Goal: Information Seeking & Learning: Stay updated

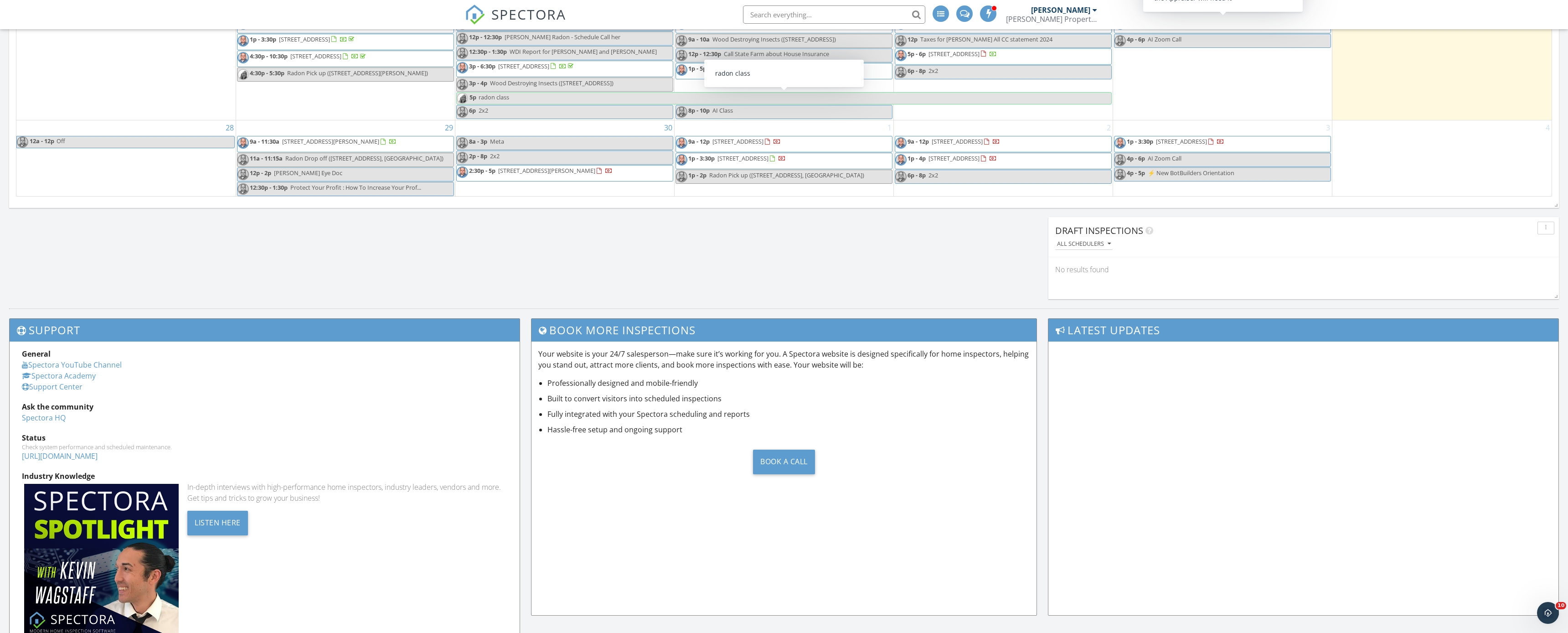
scroll to position [845, 0]
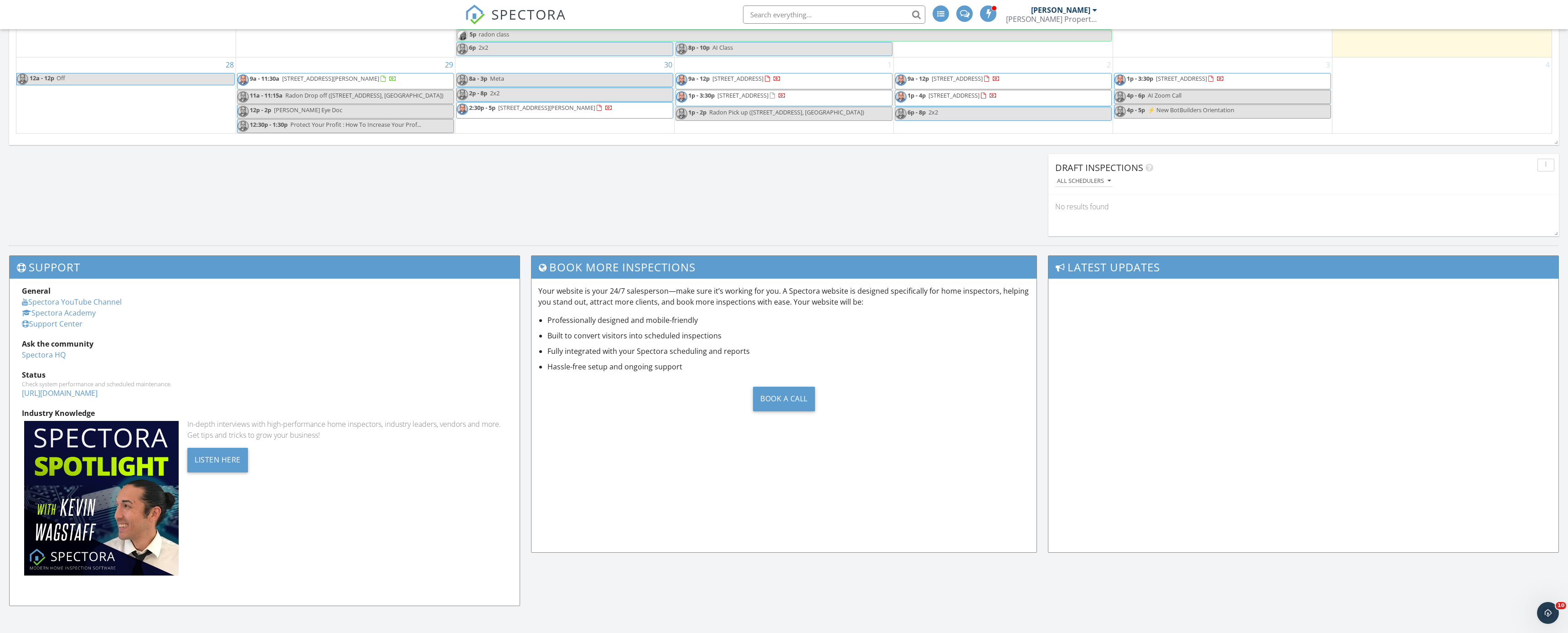
drag, startPoint x: 1398, startPoint y: 260, endPoint x: 1408, endPoint y: 260, distance: 10.0
click at [1408, 260] on div "Support General Spectora YouTube Channel [GEOGRAPHIC_DATA] Support Center Ask t…" at bounding box center [784, 439] width 1568 height 388
click at [1408, 260] on h3 "Latest Updates" at bounding box center [1303, 267] width 510 height 23
drag, startPoint x: 1408, startPoint y: 260, endPoint x: 1512, endPoint y: 267, distance: 104.2
click at [1406, 260] on h3 "Latest Updates" at bounding box center [1303, 267] width 510 height 23
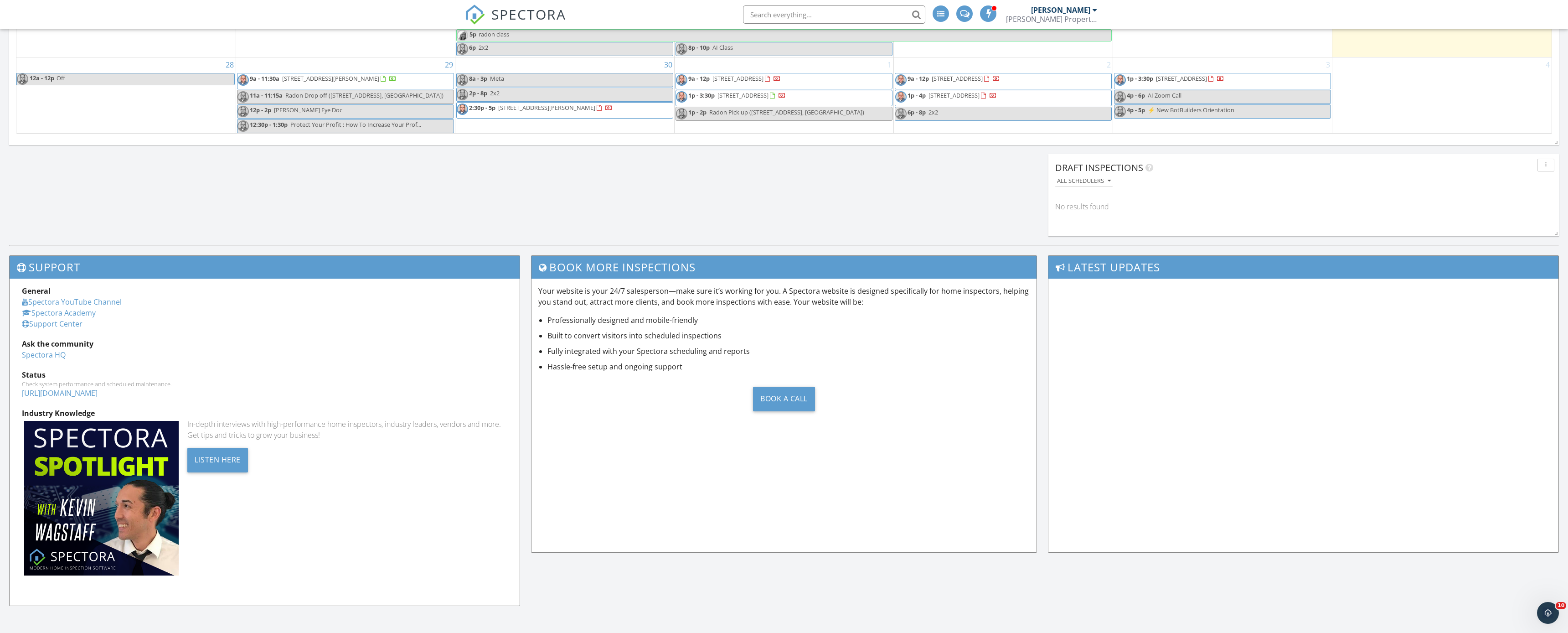
click at [1440, 215] on div "No results found" at bounding box center [1303, 207] width 511 height 25
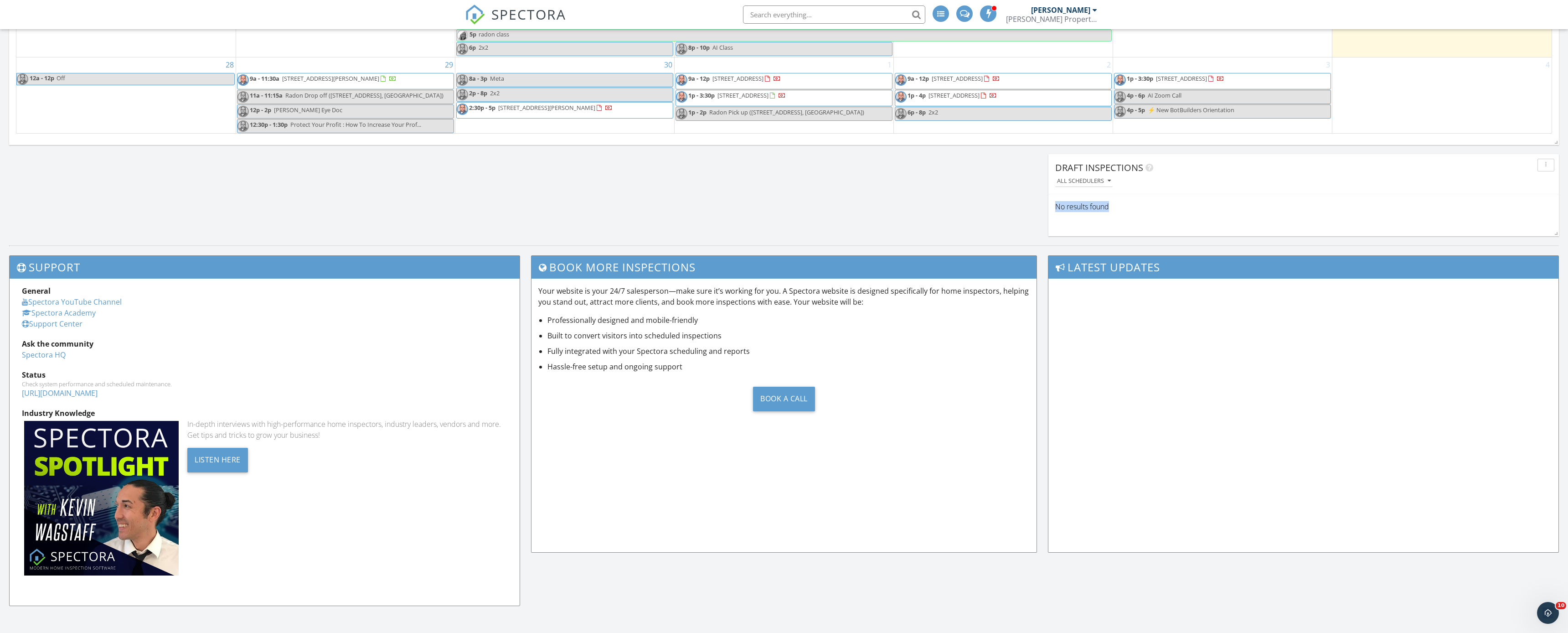
click at [1440, 215] on div "No results found" at bounding box center [1303, 207] width 511 height 25
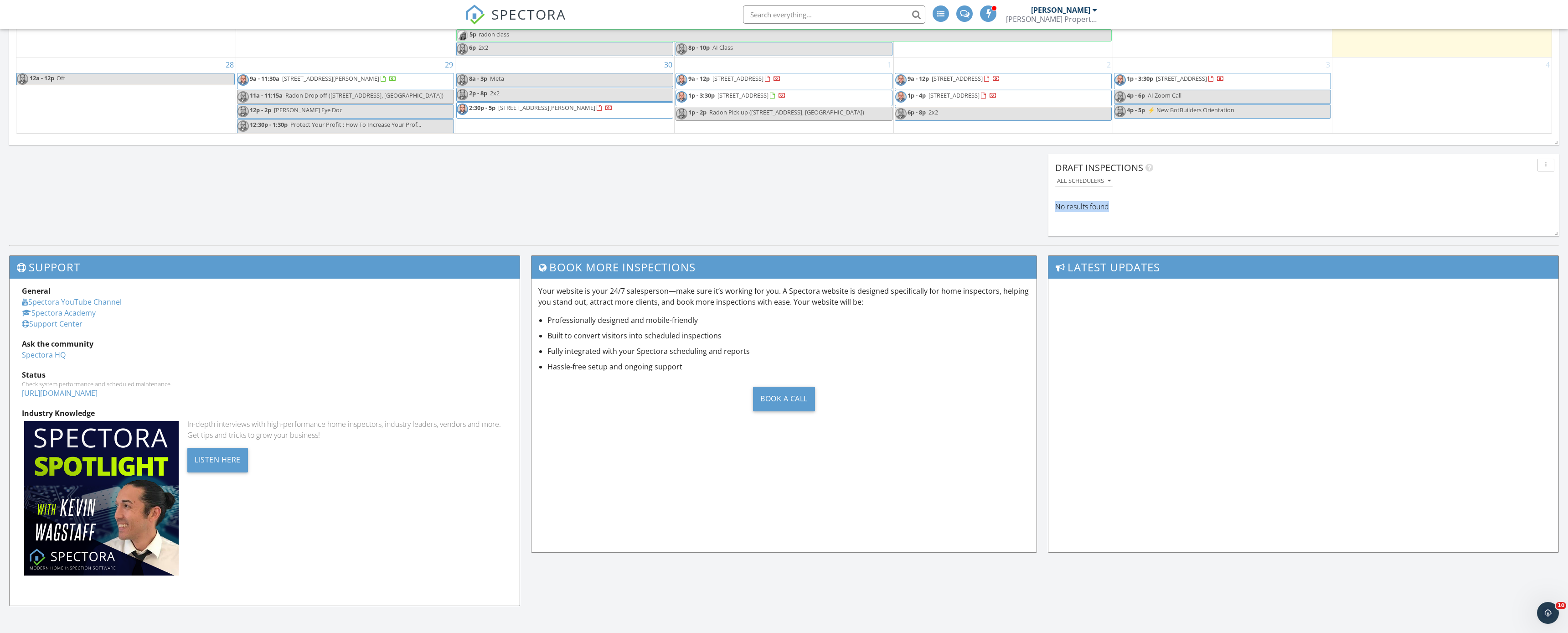
click at [1440, 215] on div "No results found" at bounding box center [1303, 207] width 511 height 25
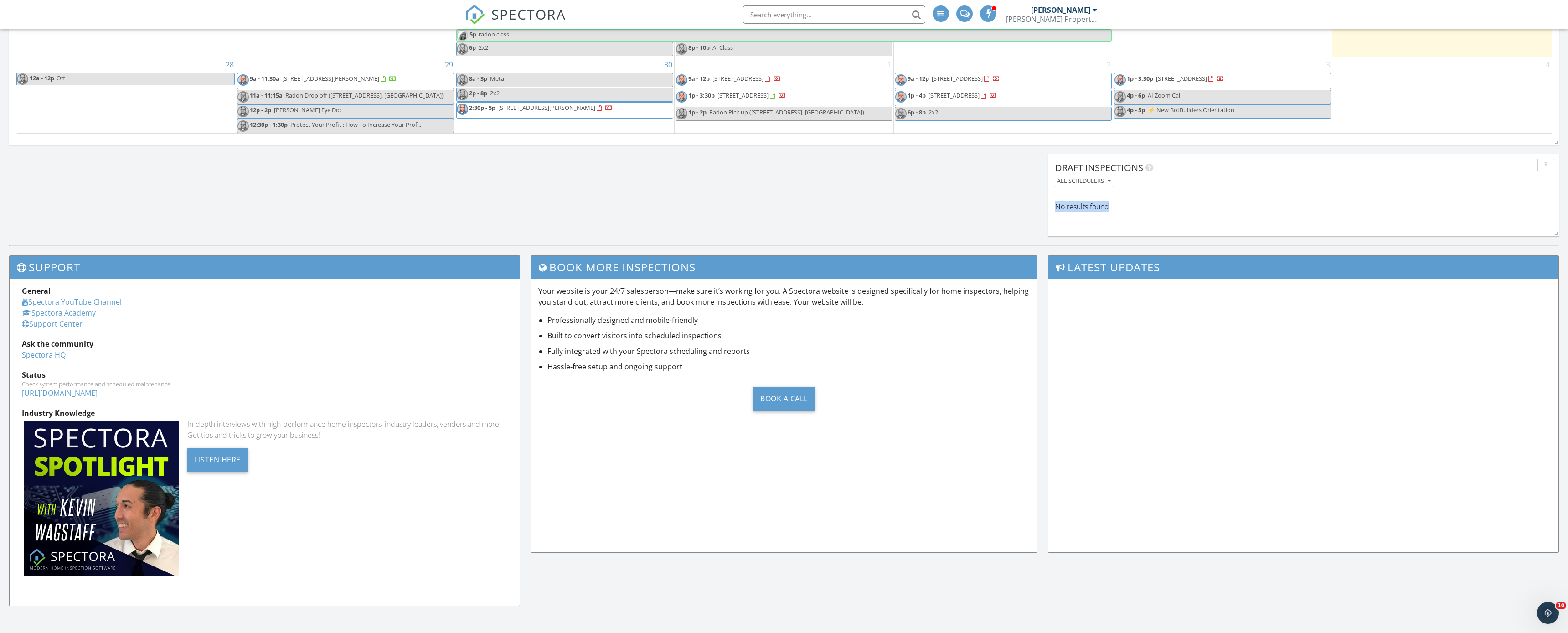
click at [1440, 215] on div "No results found" at bounding box center [1303, 207] width 511 height 25
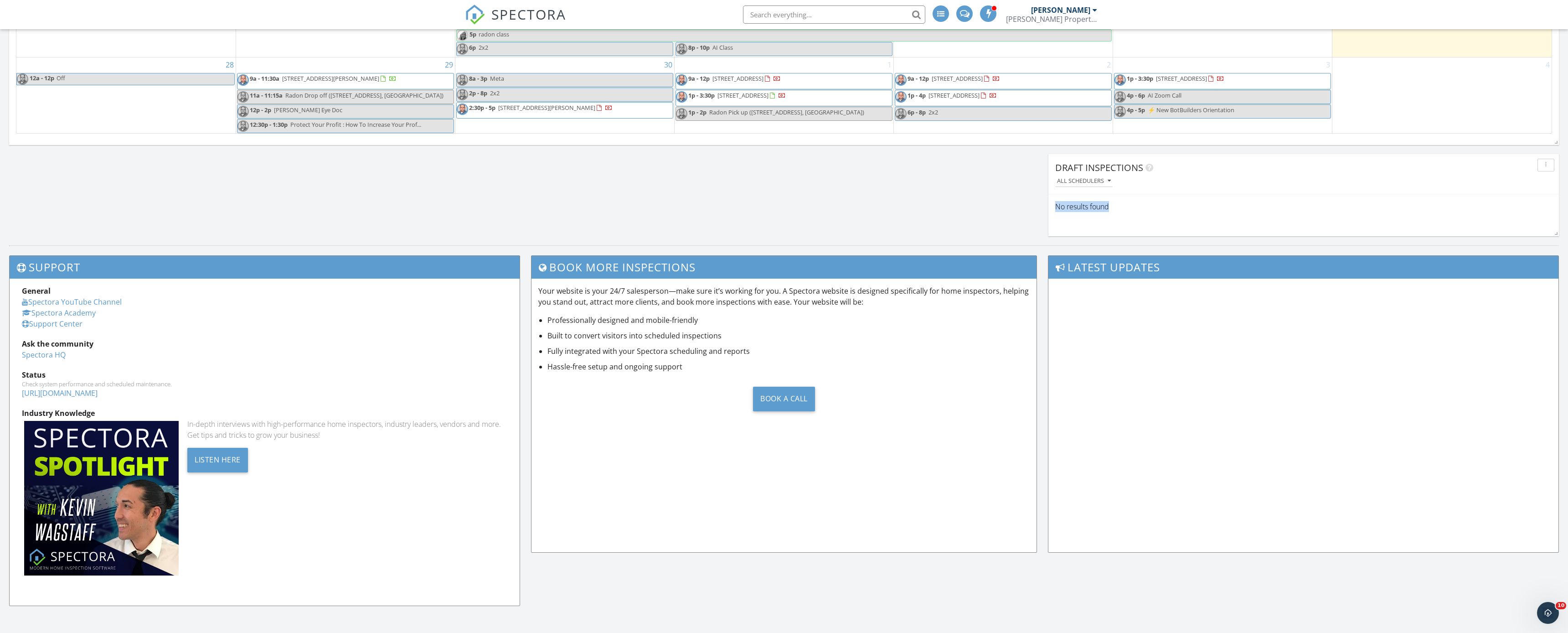
click at [1338, 178] on div "All schedulers" at bounding box center [1307, 180] width 504 height 12
click at [1338, 178] on div "All schedulers" at bounding box center [1307, 180] width 504 height 12
click at [1341, 177] on div "All schedulers" at bounding box center [1307, 180] width 504 height 12
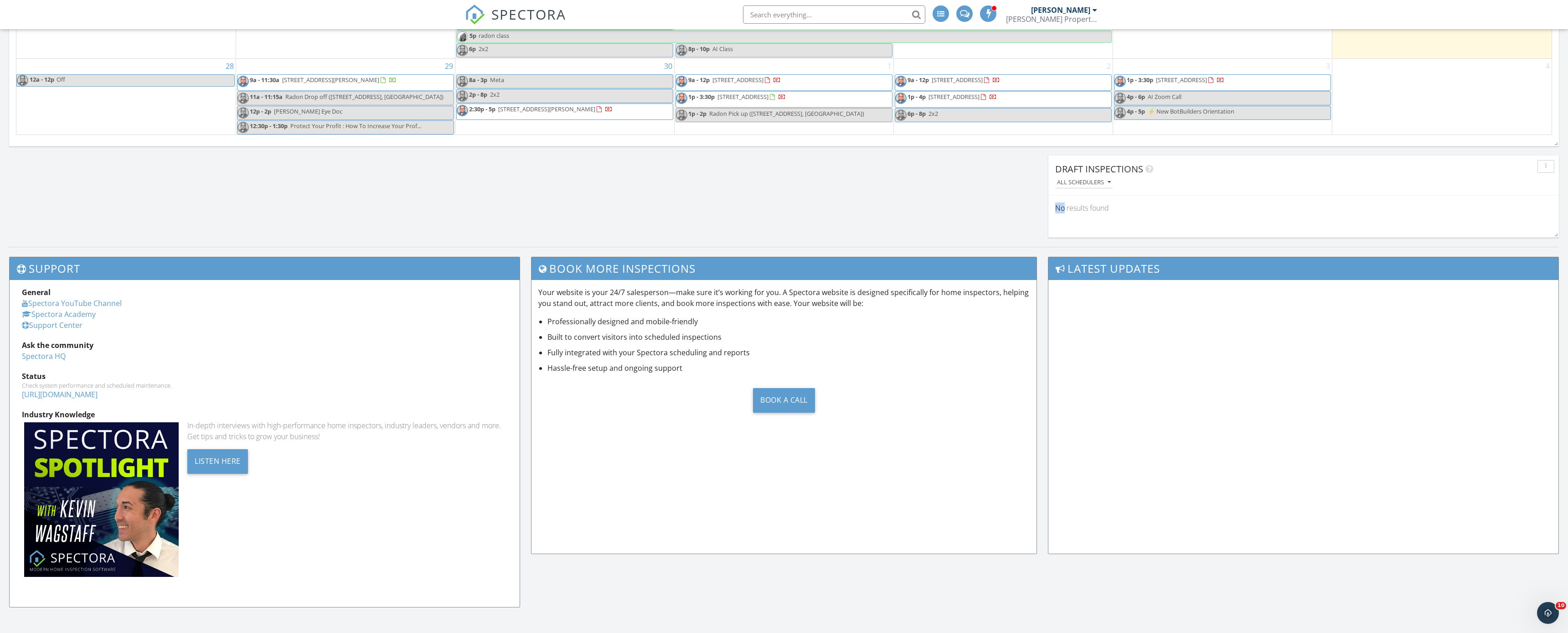
click at [1341, 177] on div "All schedulers" at bounding box center [1307, 182] width 504 height 12
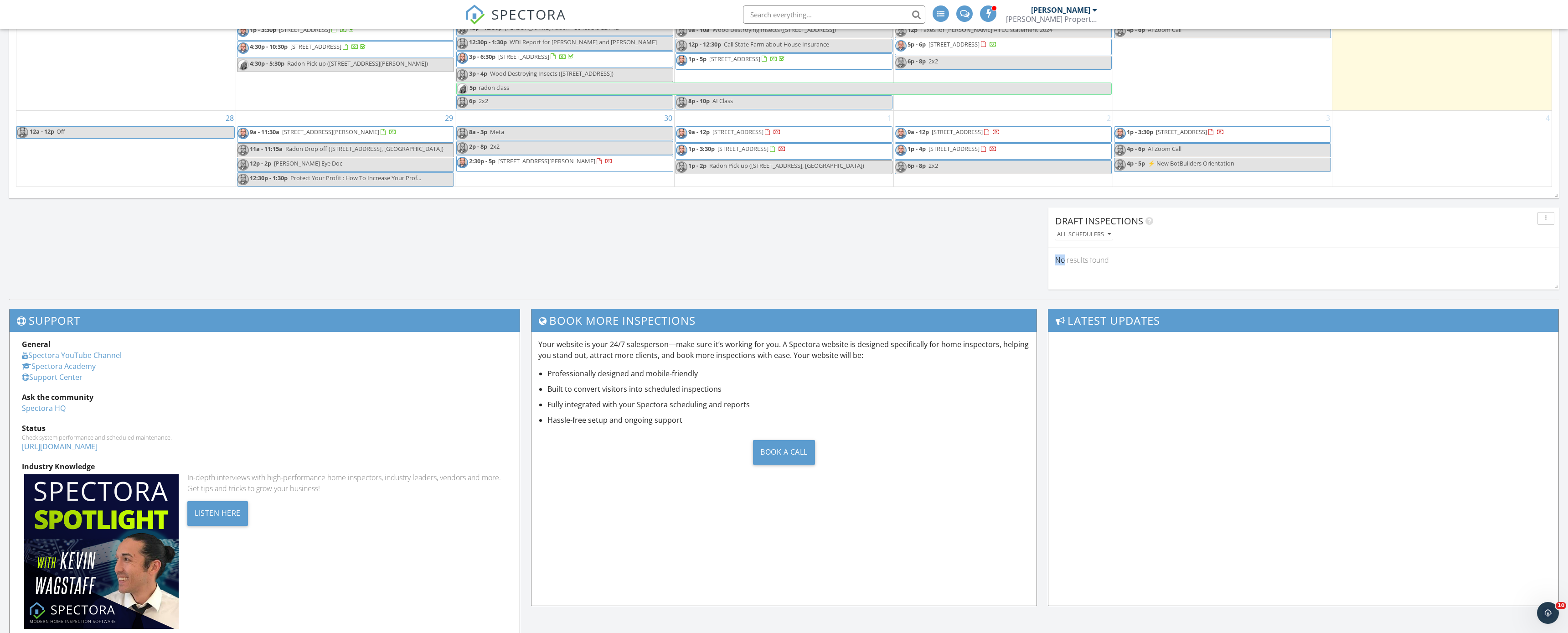
scroll to position [944, 875]
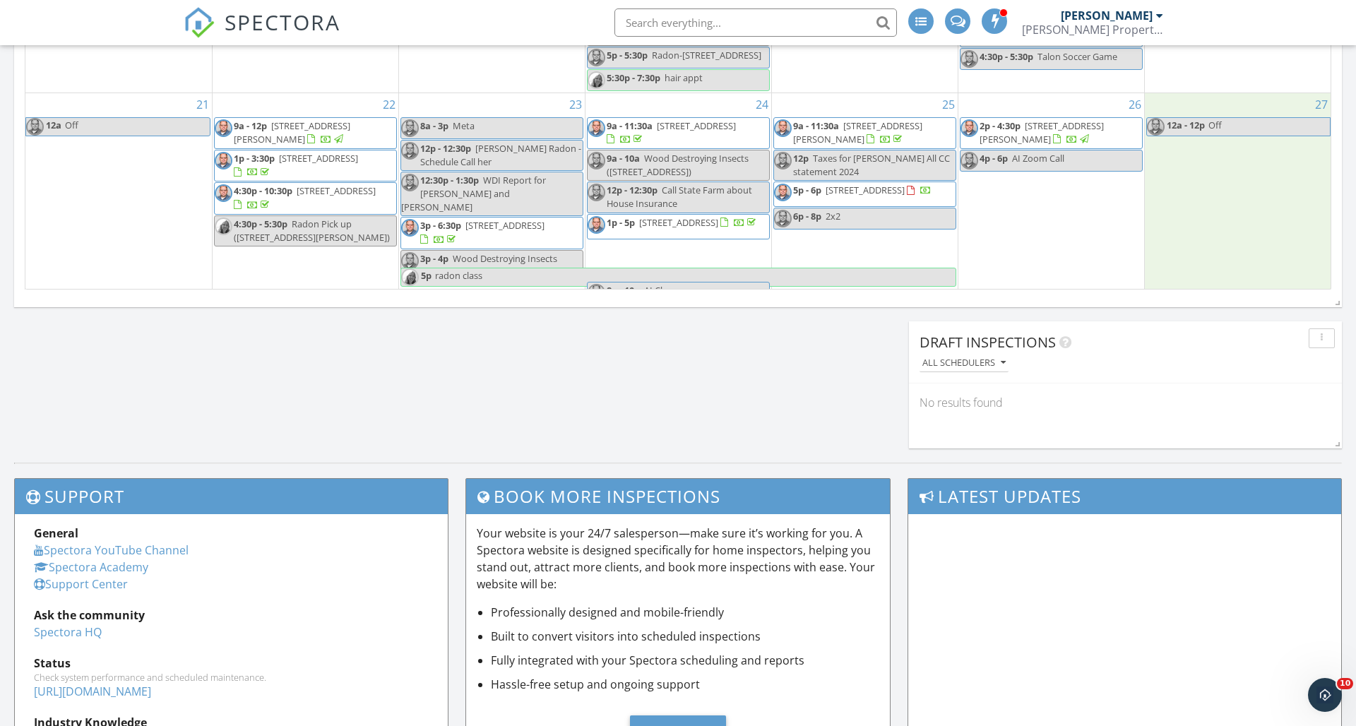
click at [1189, 237] on div "27 12a - 12p Off" at bounding box center [1237, 209] width 186 height 232
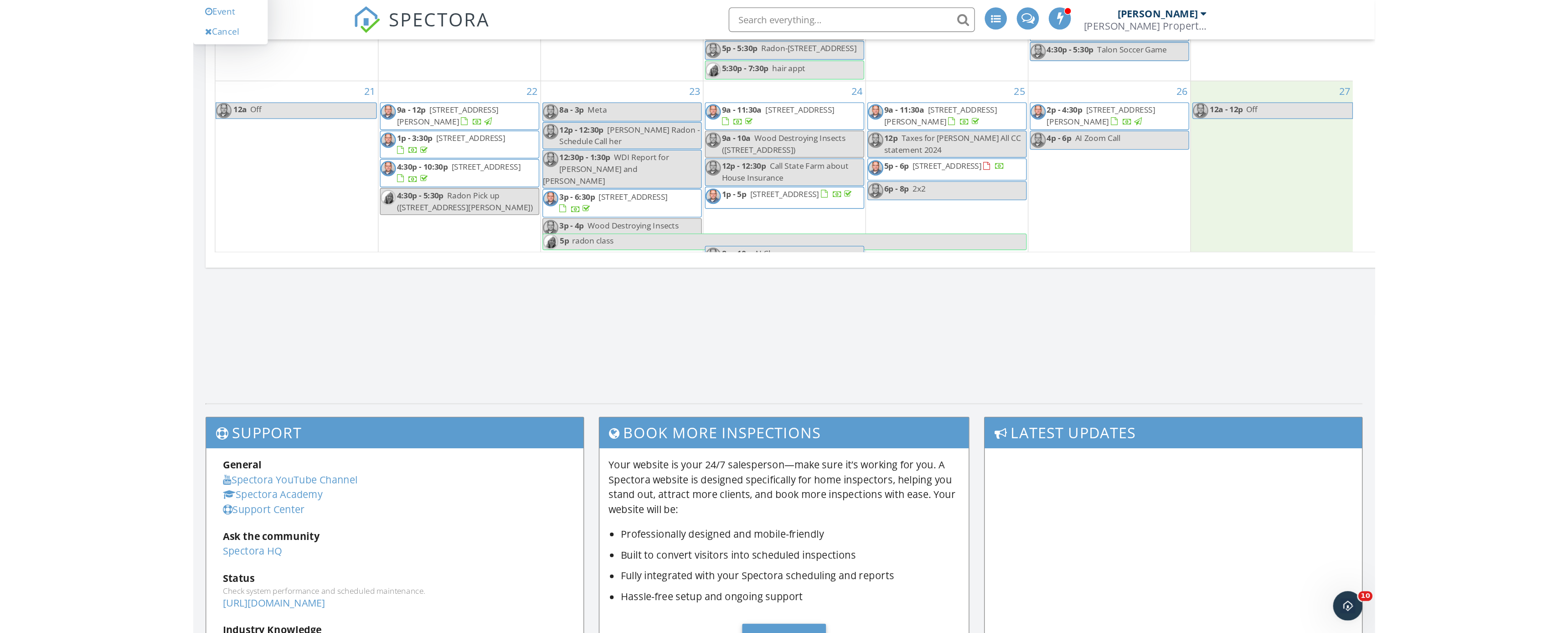
scroll to position [944, 1568]
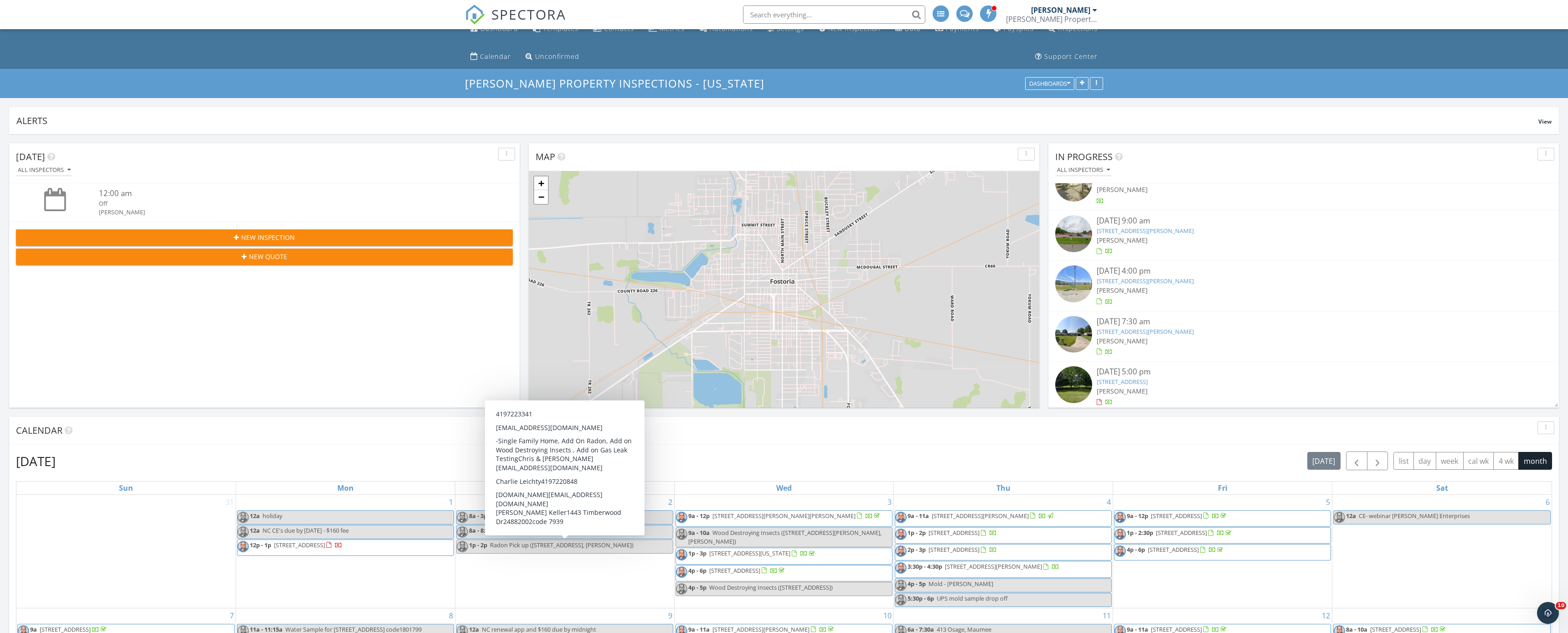
scroll to position [12, 0]
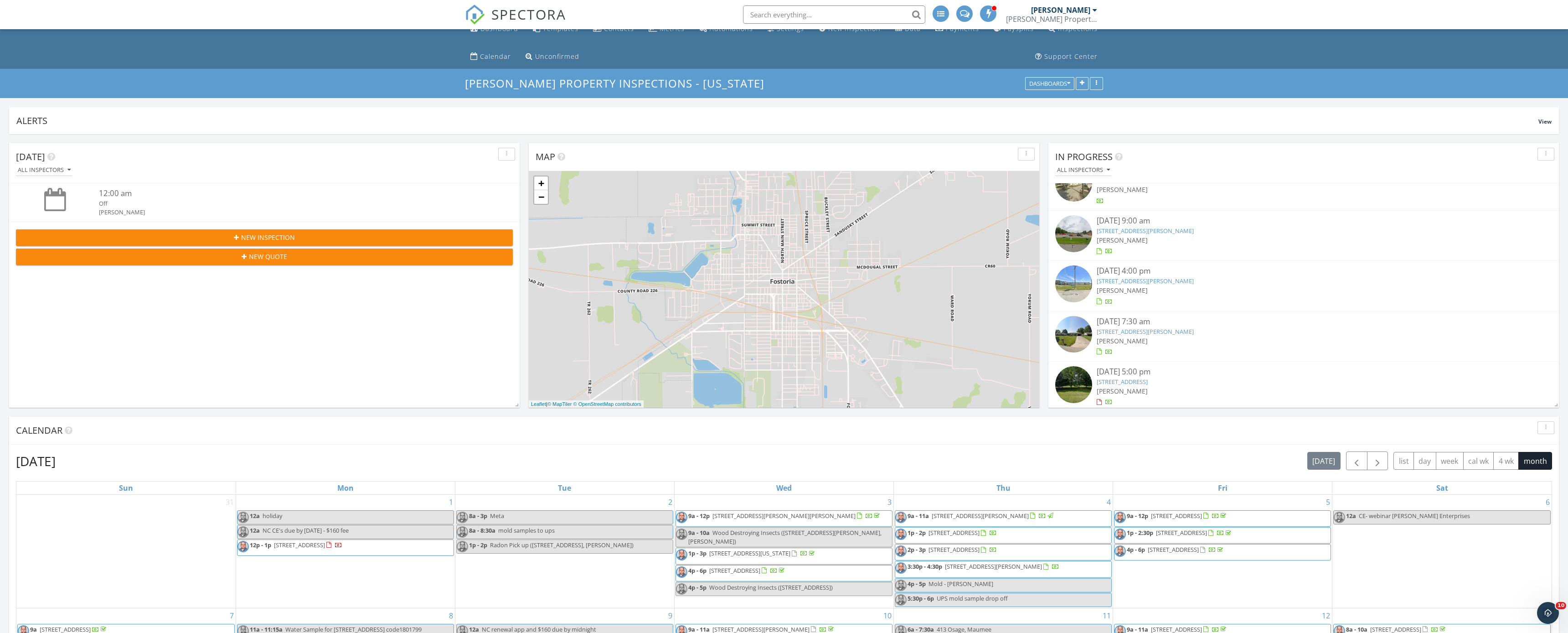
click at [988, 12] on span at bounding box center [988, 13] width 9 height 8
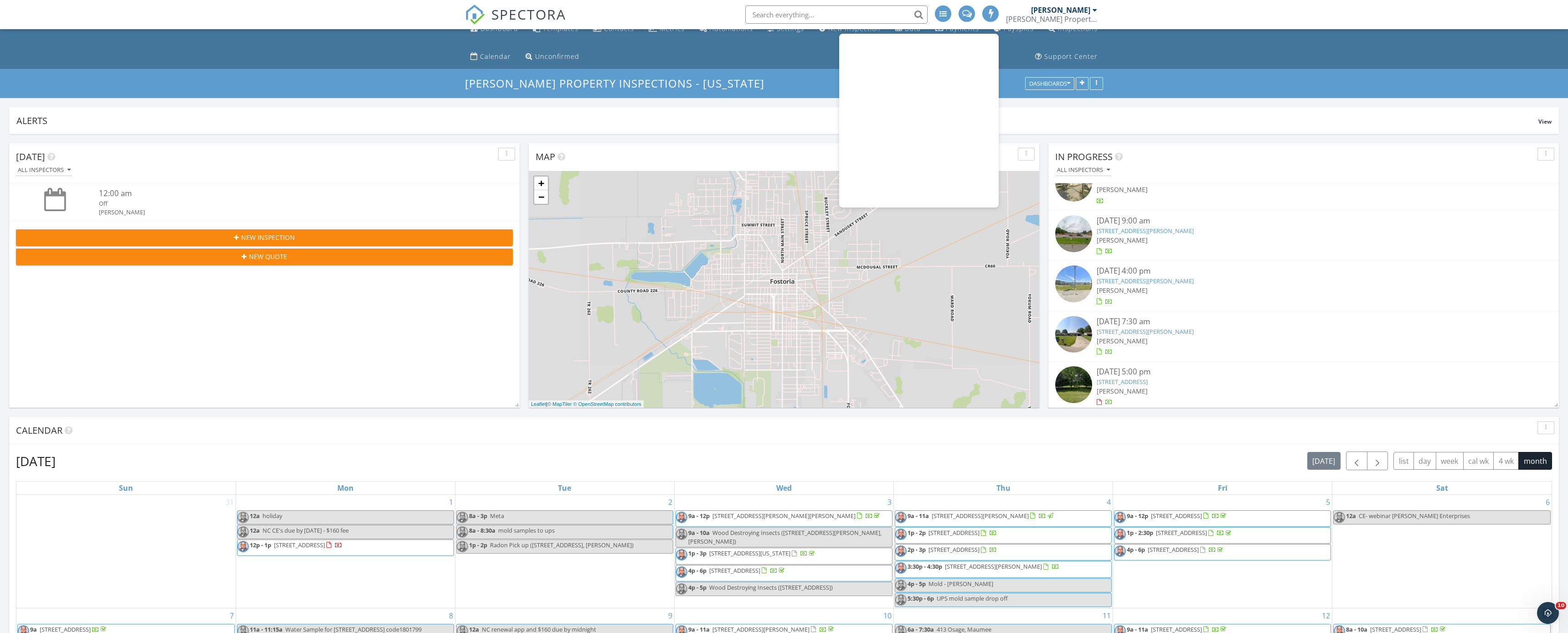
click at [984, 16] on div at bounding box center [990, 13] width 16 height 16
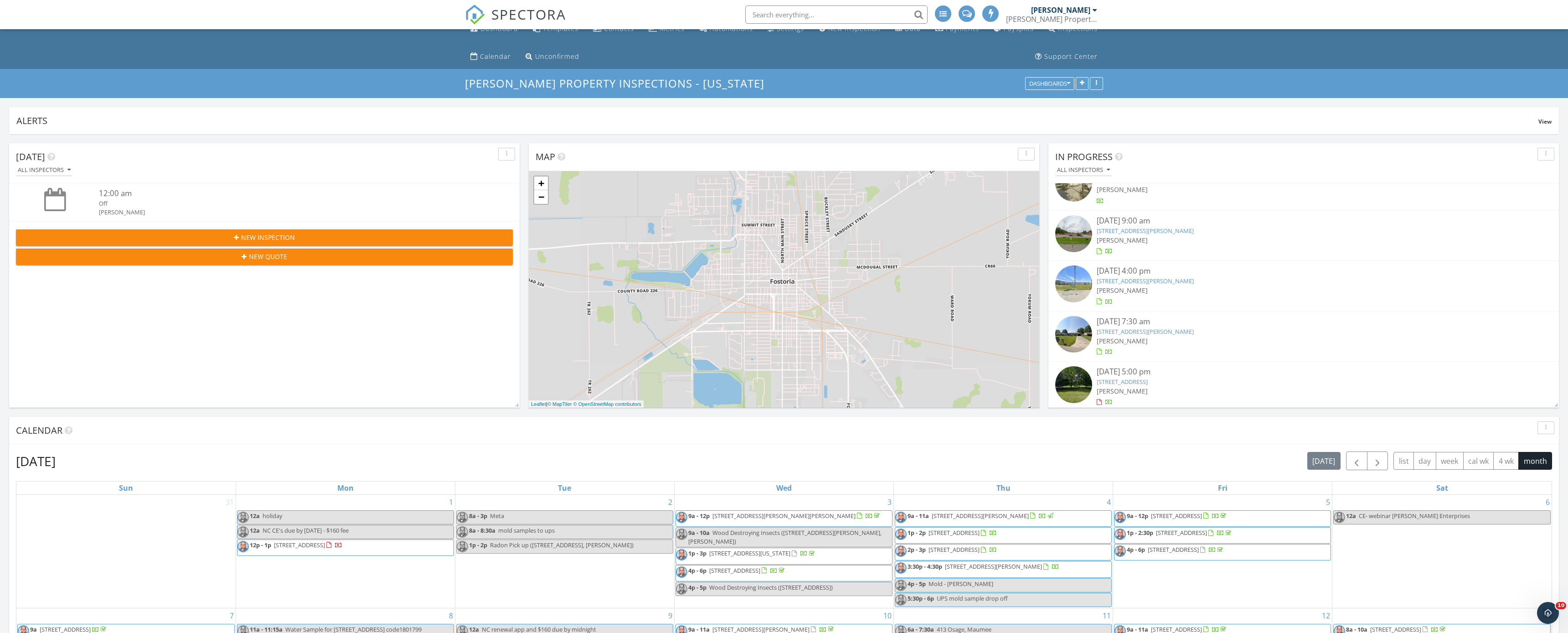
click at [988, 16] on span at bounding box center [991, 13] width 9 height 8
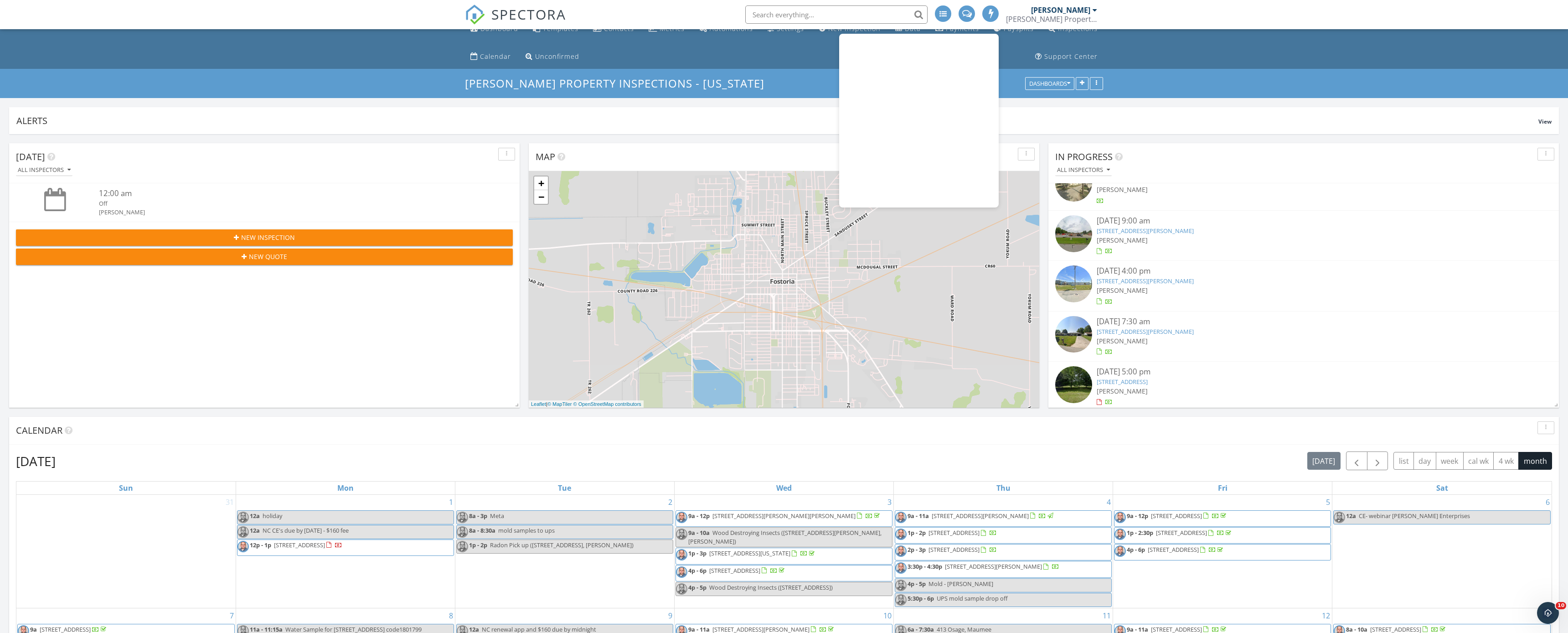
click at [988, 16] on span at bounding box center [991, 13] width 9 height 8
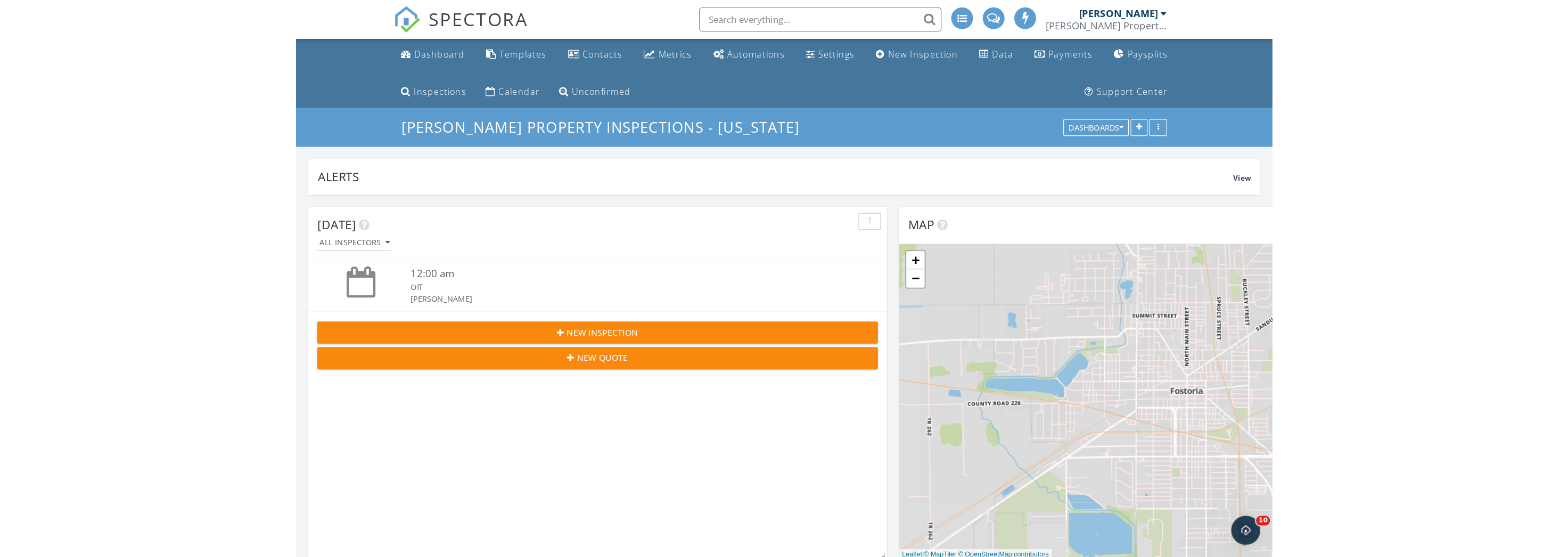
scroll to position [1103, 1569]
